Goal: Understand process/instructions: Learn how to perform a task or action

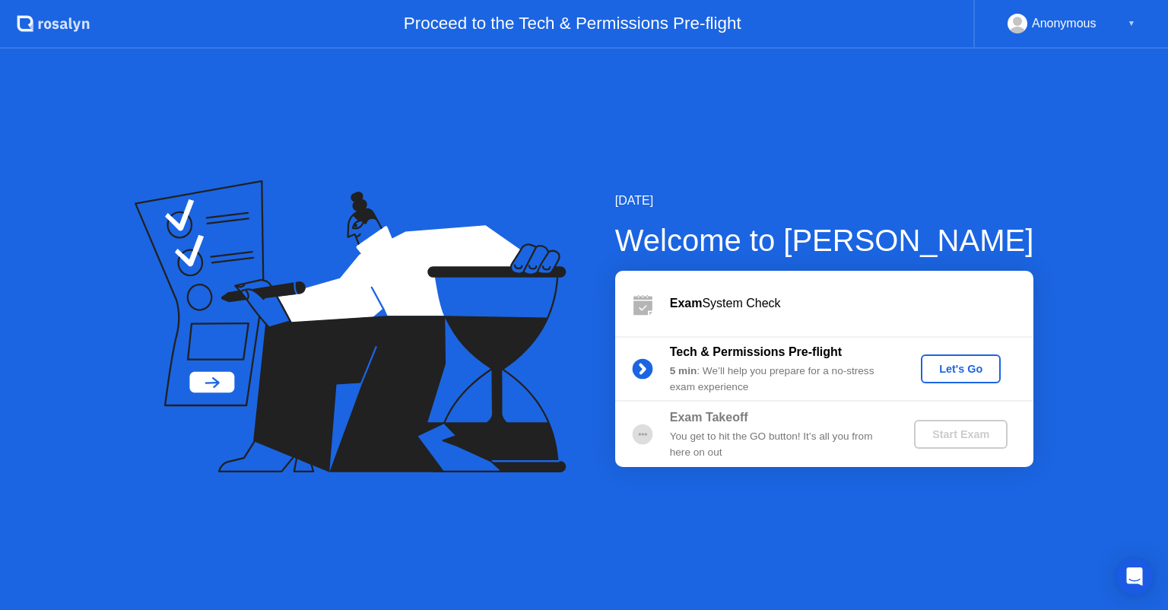
click at [968, 372] on div "Let's Go" at bounding box center [961, 369] width 68 height 12
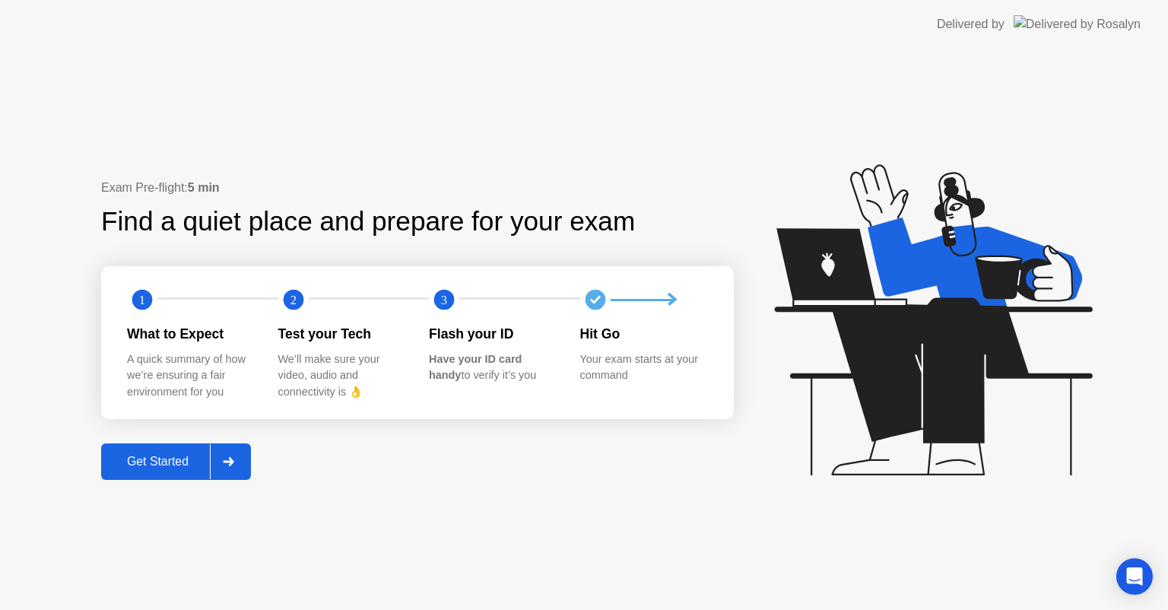
click at [147, 465] on div "Get Started" at bounding box center [158, 462] width 104 height 14
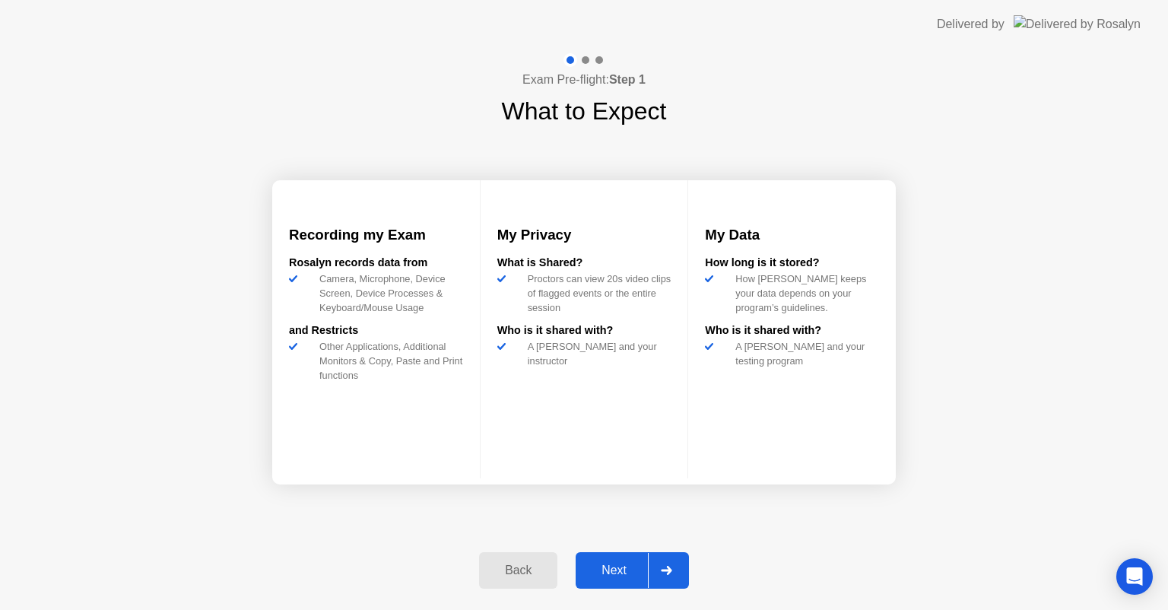
click at [617, 577] on div "Next" at bounding box center [614, 571] width 68 height 14
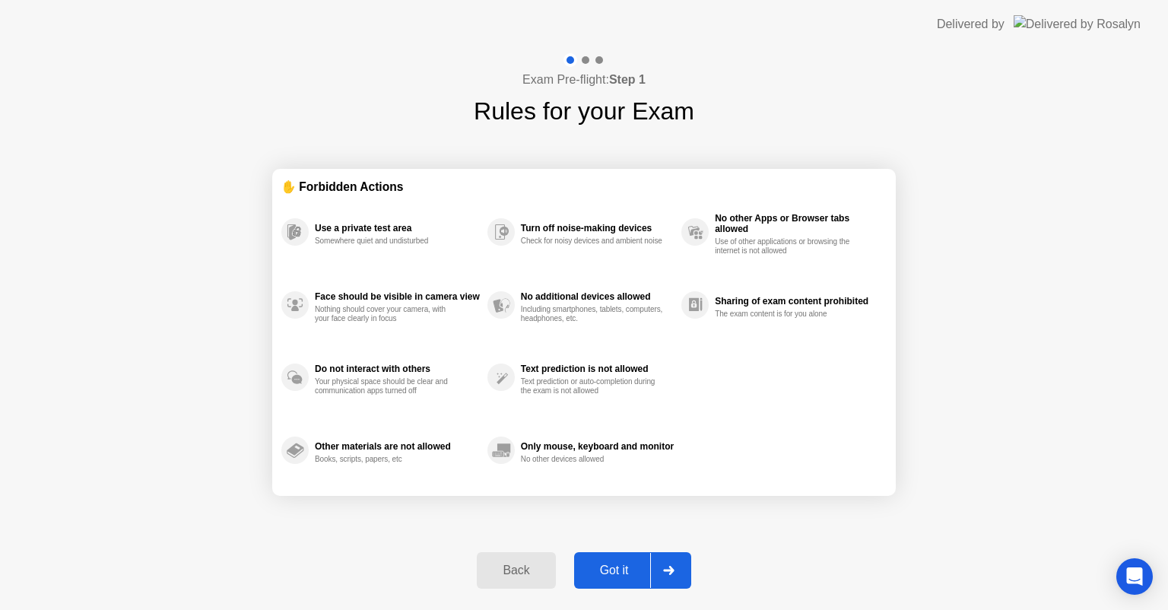
click at [615, 568] on div "Got it" at bounding box center [615, 571] width 72 height 14
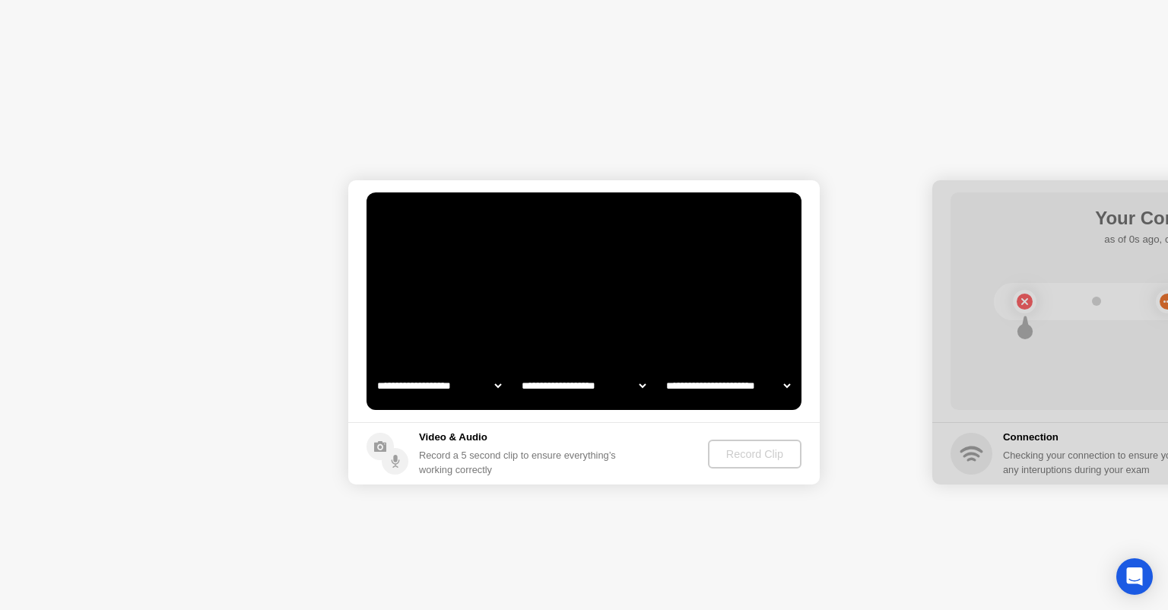
select select "**********"
select select "*******"
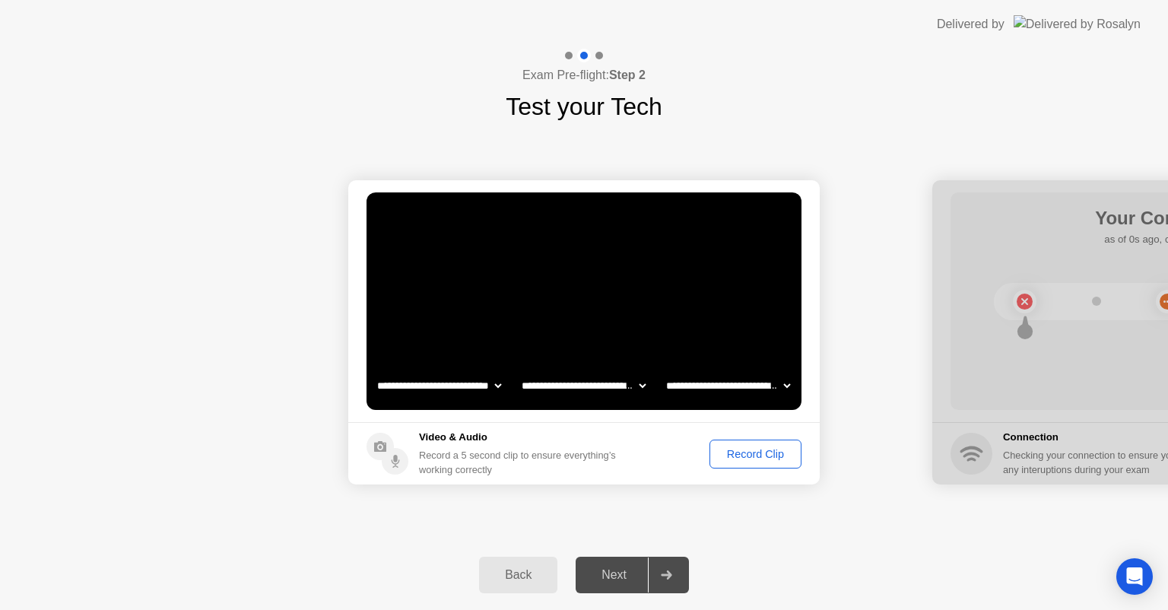
click at [624, 571] on div "Next" at bounding box center [614, 575] width 68 height 14
click at [774, 450] on div "Record Clip" at bounding box center [755, 454] width 81 height 12
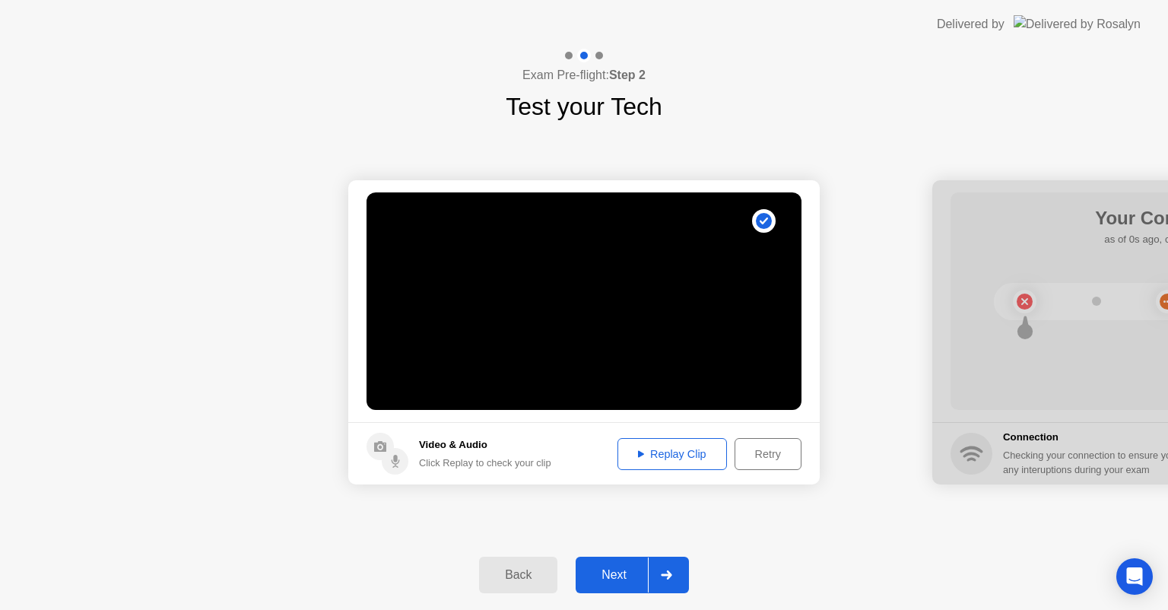
drag, startPoint x: 671, startPoint y: 456, endPoint x: 694, endPoint y: 461, distance: 23.3
click at [672, 456] on div "Replay Clip" at bounding box center [672, 454] width 99 height 12
click at [612, 568] on div "Next" at bounding box center [614, 575] width 68 height 14
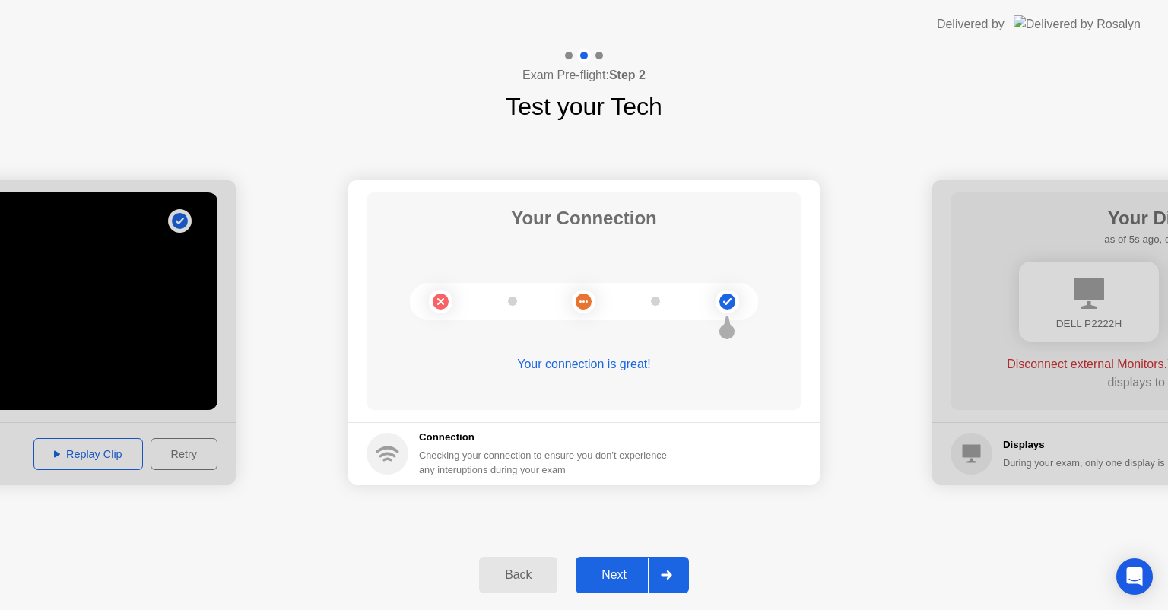
click at [621, 577] on div "Next" at bounding box center [614, 575] width 68 height 14
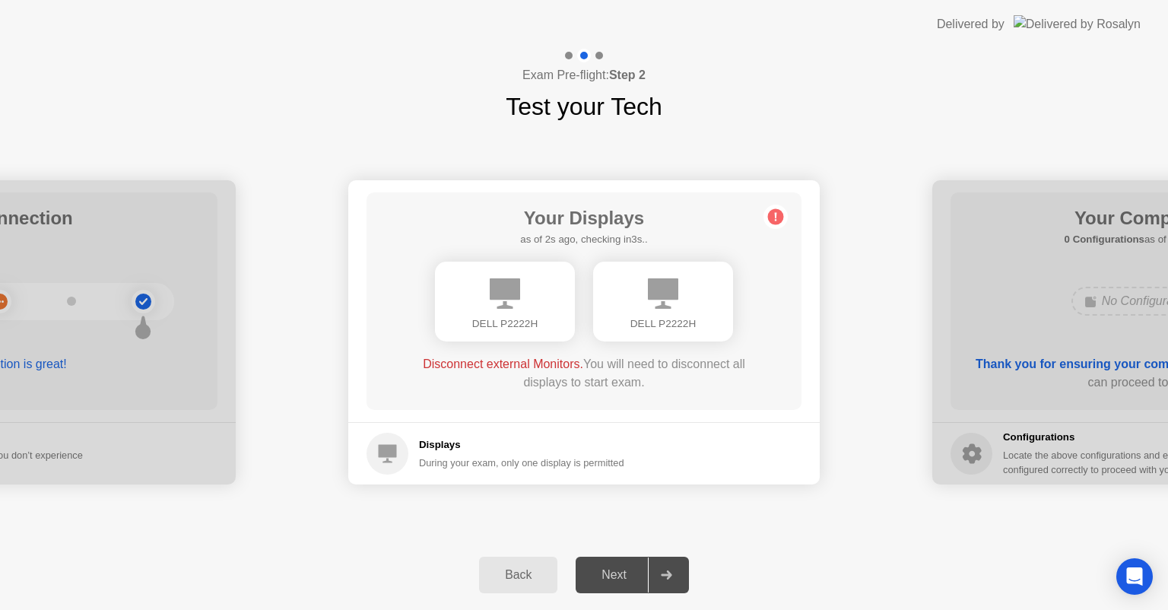
click at [711, 310] on div "DELL P2222H" at bounding box center [663, 302] width 140 height 80
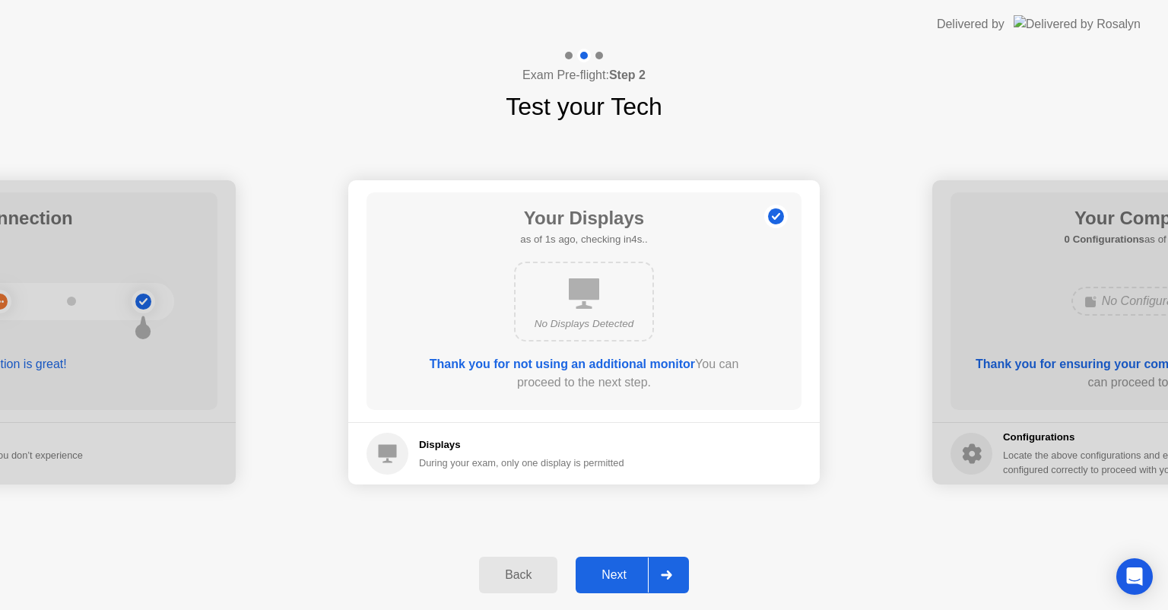
click at [615, 581] on div "Next" at bounding box center [614, 575] width 68 height 14
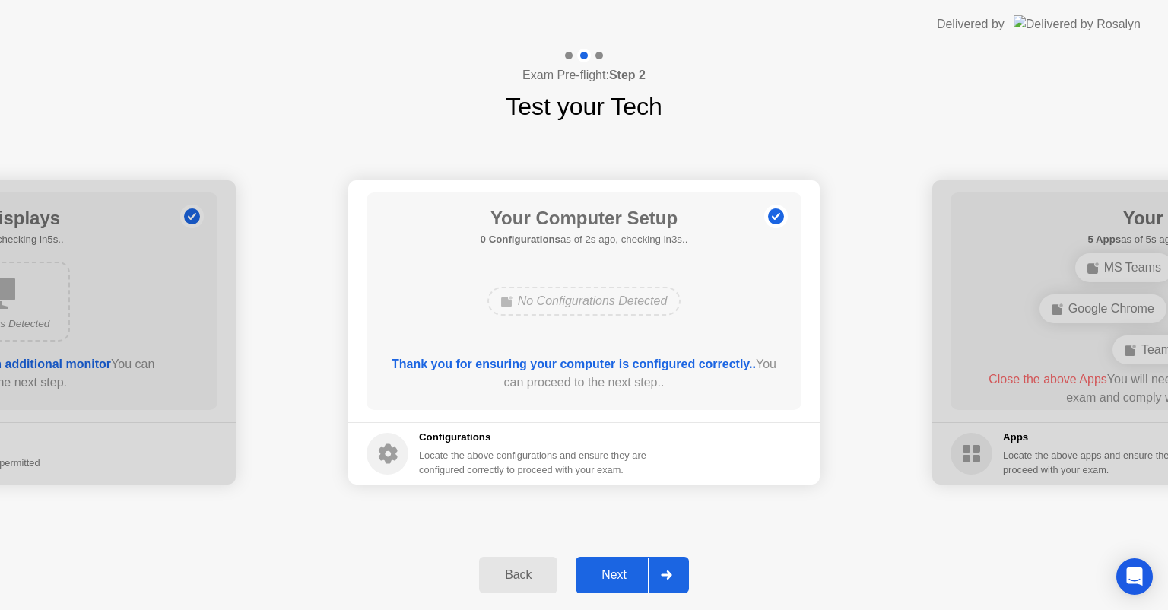
click at [613, 578] on div "Next" at bounding box center [614, 575] width 68 height 14
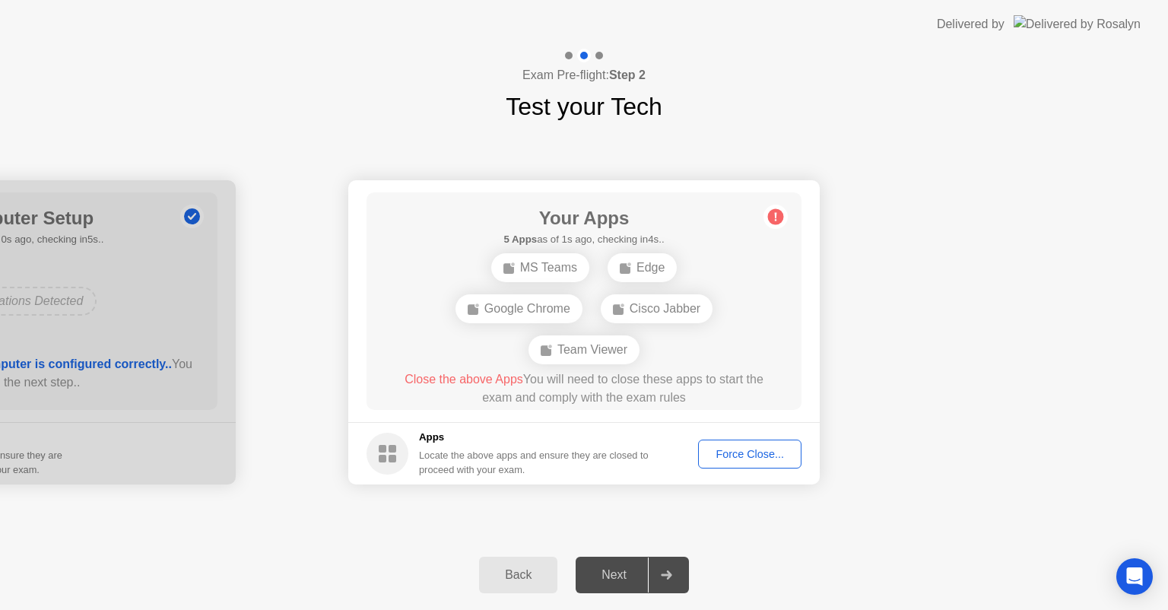
click at [779, 459] on div "Force Close..." at bounding box center [750, 454] width 93 height 12
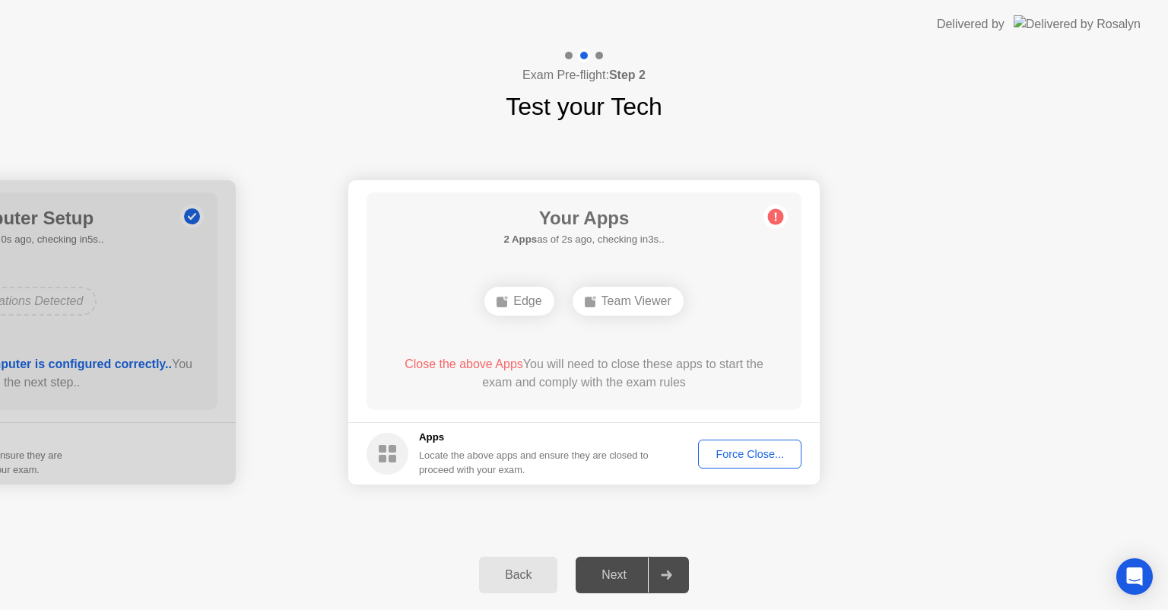
click at [784, 437] on footer "Apps Locate the above apps and ensure they are closed to proceed with your exam…" at bounding box center [584, 453] width 472 height 62
click at [790, 456] on div "Force Close..." at bounding box center [750, 454] width 93 height 12
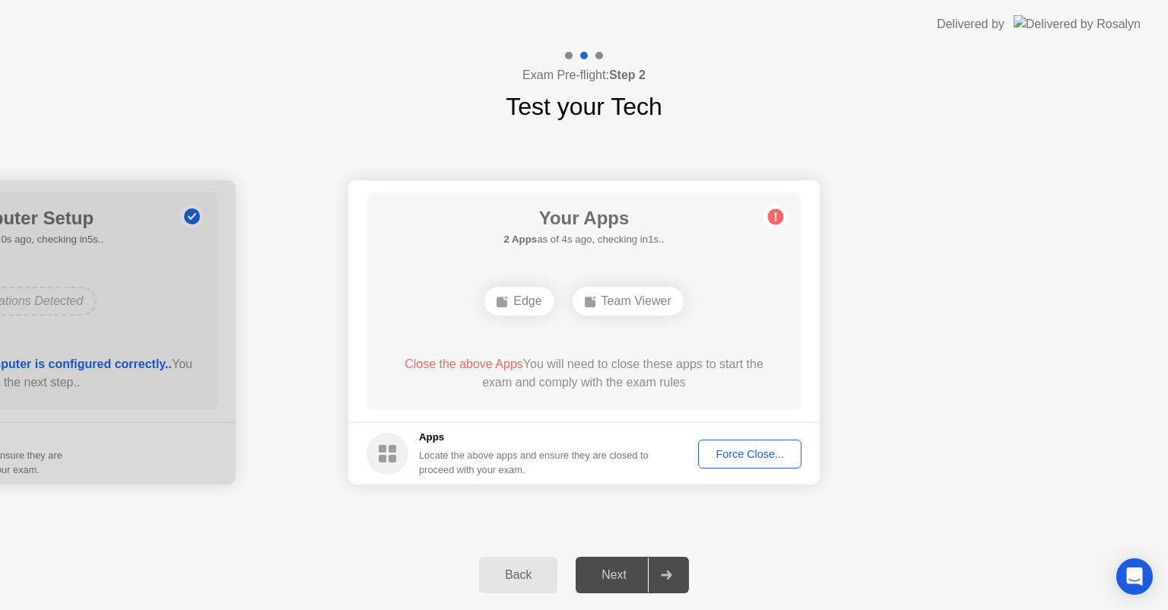
click at [444, 452] on div "Locate the above apps and ensure they are closed to proceed with your exam." at bounding box center [534, 462] width 231 height 29
click at [524, 298] on div "Edge" at bounding box center [519, 301] width 69 height 29
click at [450, 367] on span "Close the above Apps" at bounding box center [464, 364] width 119 height 13
click at [589, 345] on div "Your Apps 2 Apps as of 3s ago, checking in2s.. Edge Team Viewer Close the above…" at bounding box center [584, 301] width 435 height 218
click at [479, 362] on span "Close the above Apps" at bounding box center [464, 364] width 119 height 13
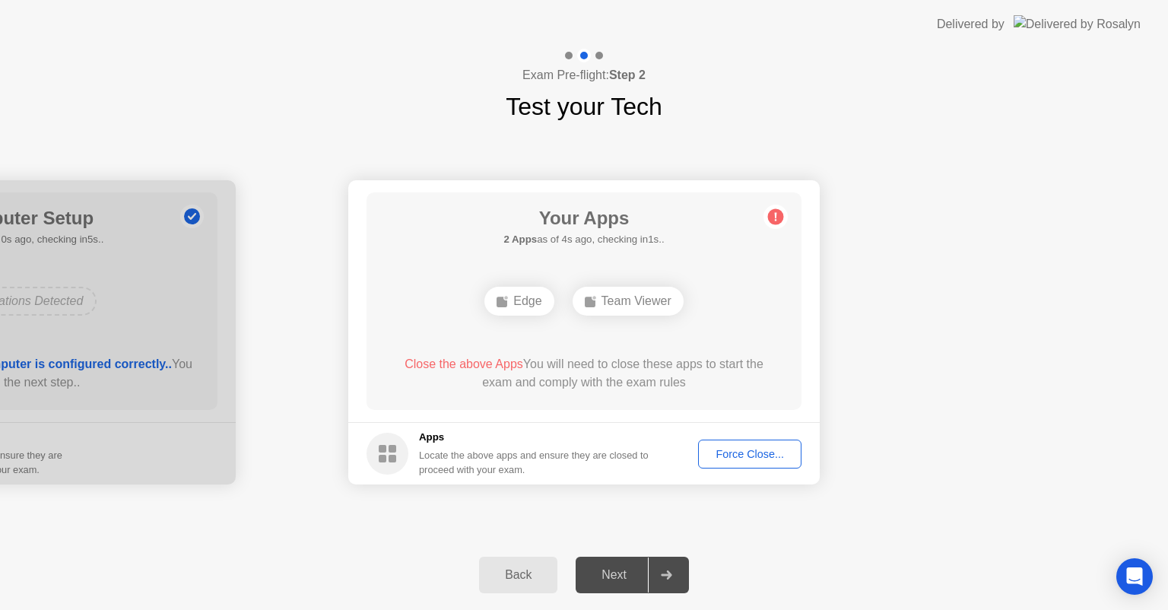
click at [762, 450] on div "Force Close..." at bounding box center [750, 454] width 93 height 12
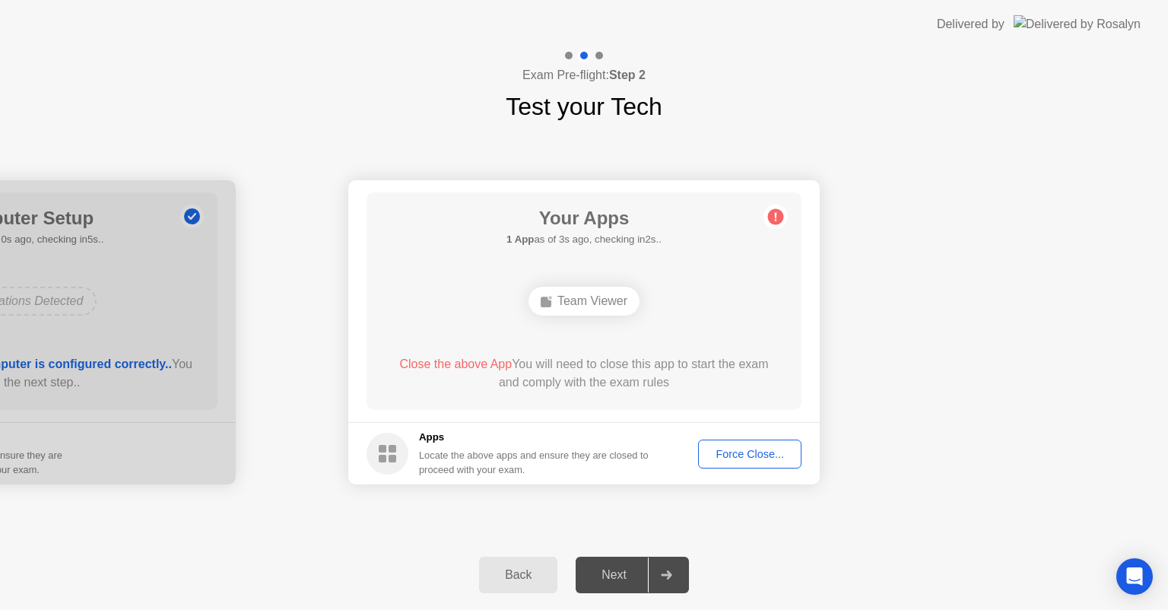
click at [765, 455] on div "Force Close..." at bounding box center [750, 454] width 93 height 12
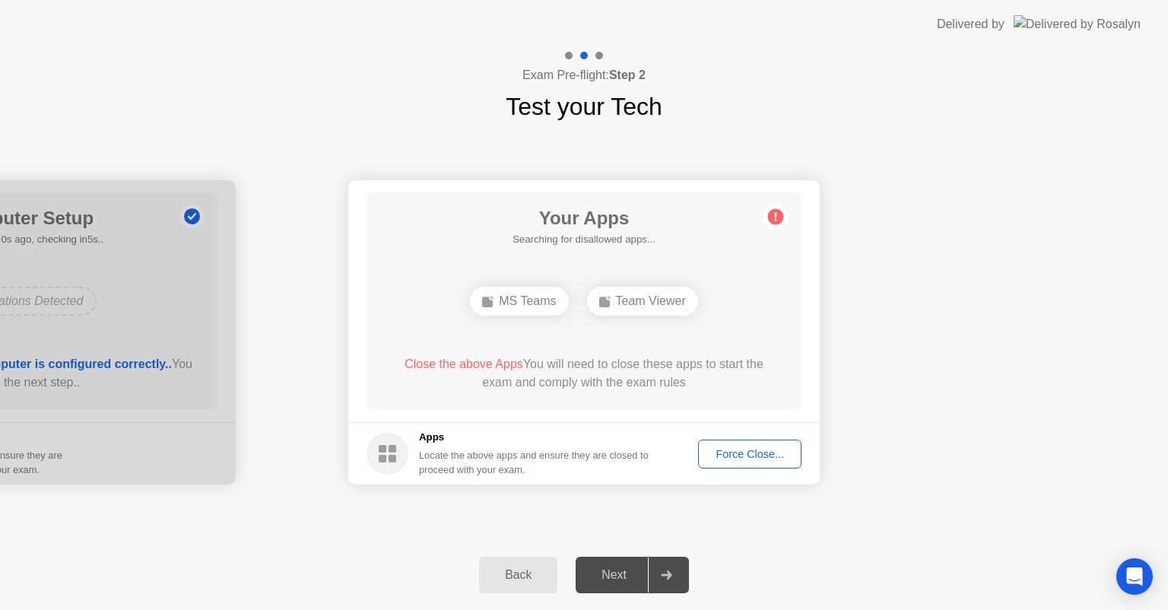
click at [545, 571] on div "Back" at bounding box center [518, 575] width 69 height 14
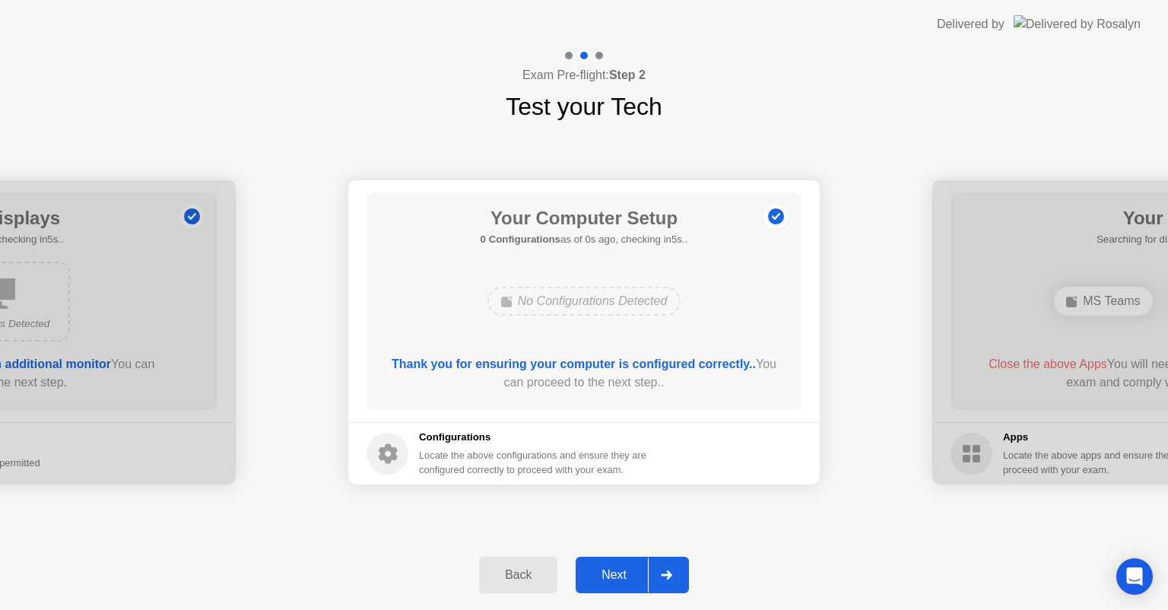
click at [602, 573] on div "Next" at bounding box center [614, 575] width 68 height 14
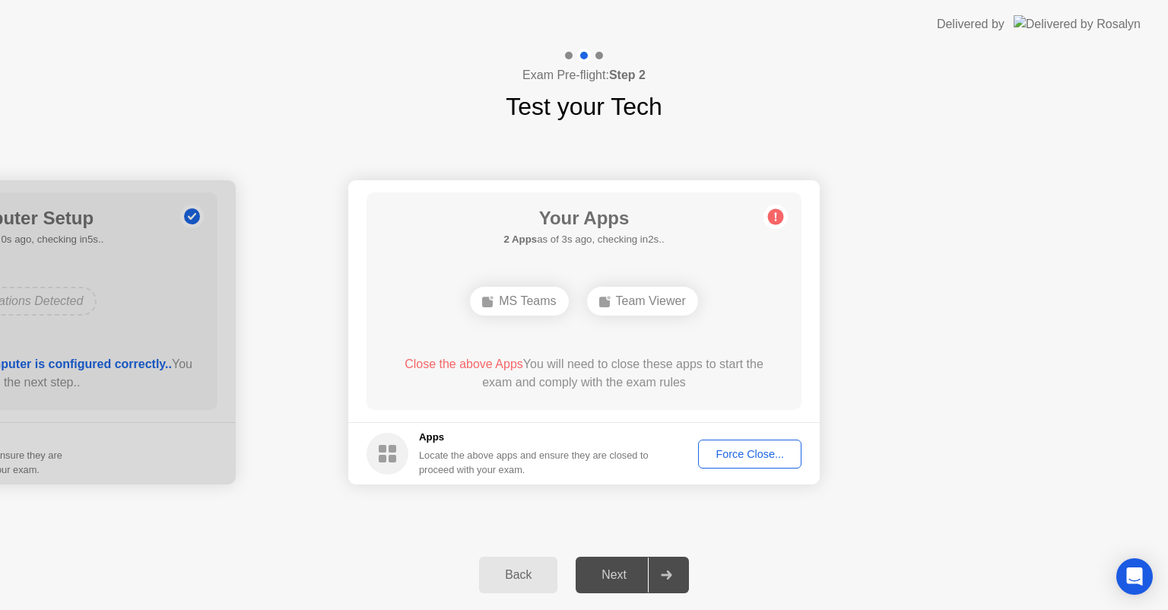
click at [797, 555] on div "Back Next" at bounding box center [584, 575] width 1168 height 70
click at [803, 577] on div "Back Next" at bounding box center [584, 575] width 1168 height 70
click at [885, 533] on div "**********" at bounding box center [584, 332] width 1168 height 415
click at [767, 459] on div "Force Close..." at bounding box center [750, 454] width 93 height 12
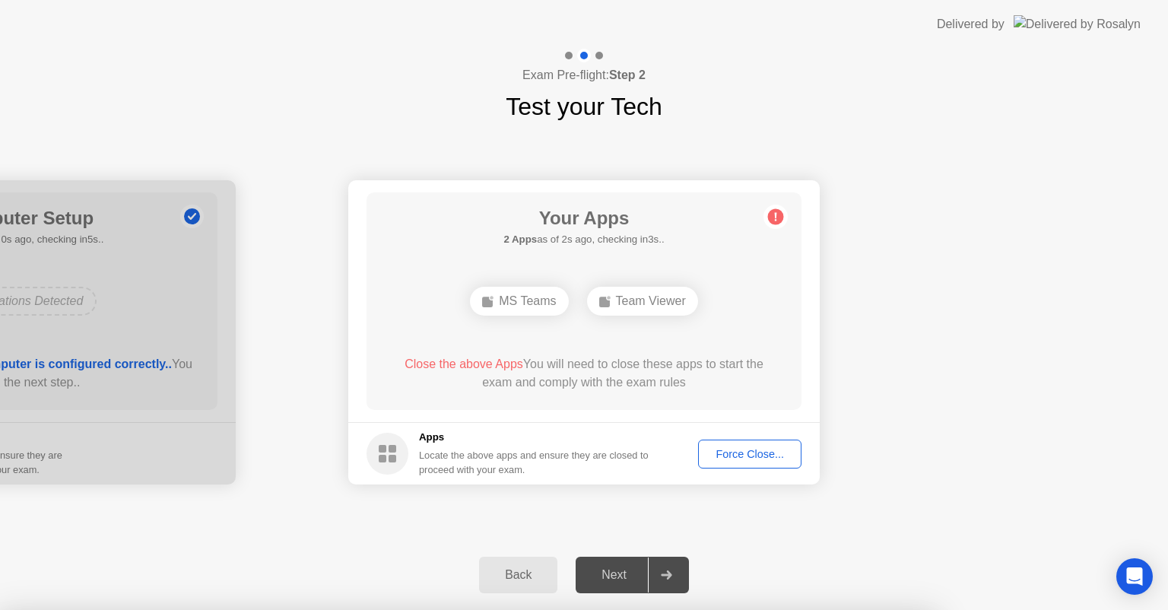
click at [902, 609] on div at bounding box center [584, 610] width 1168 height 0
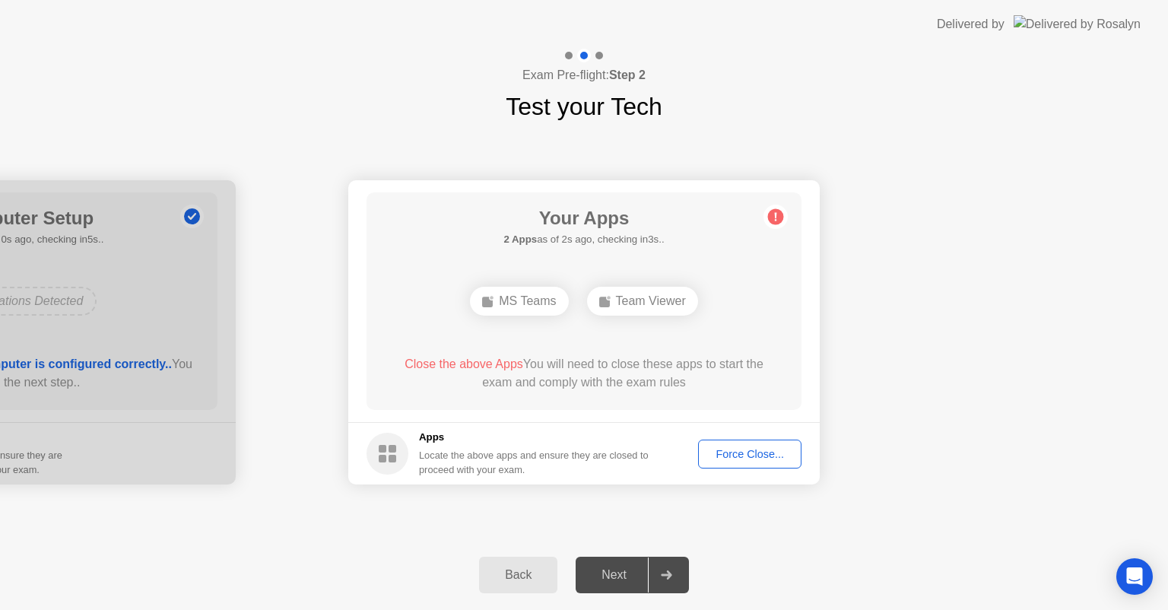
click at [748, 453] on div "Force Close..." at bounding box center [750, 454] width 93 height 12
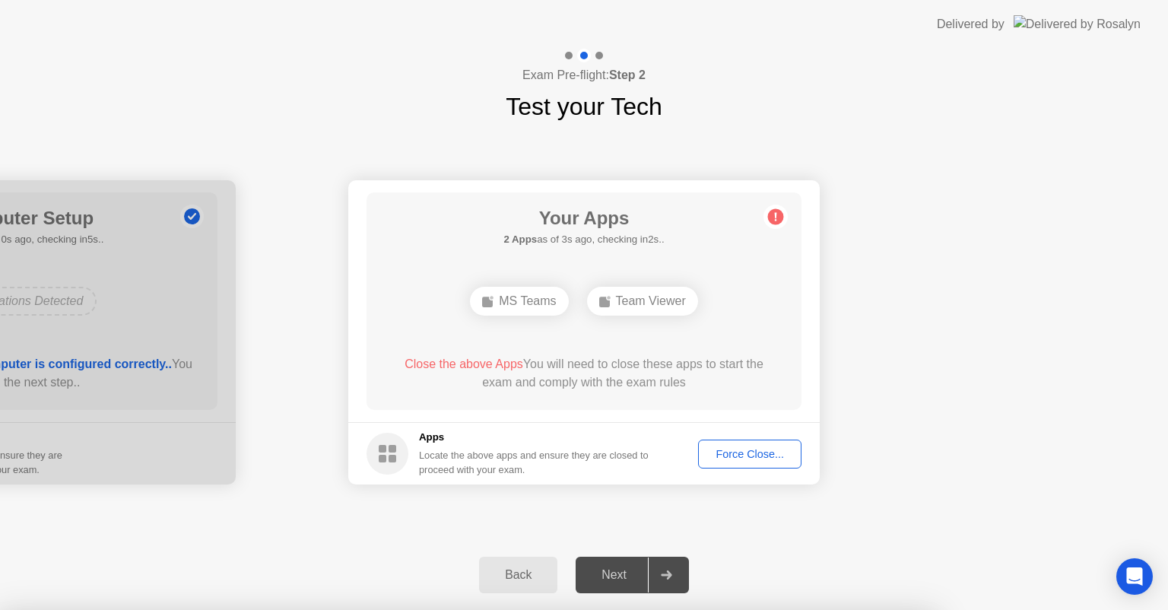
drag, startPoint x: 549, startPoint y: 339, endPoint x: 1007, endPoint y: 368, distance: 458.9
